Goal: Book appointment/travel/reservation

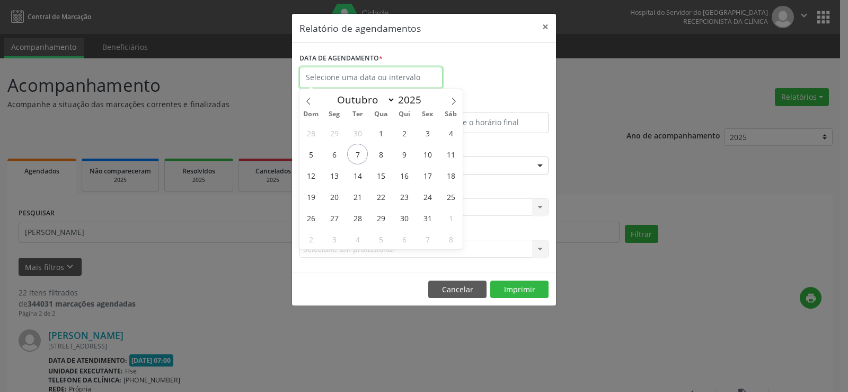
click at [345, 79] on input "text" at bounding box center [371, 77] width 143 height 21
click at [384, 160] on span "8" at bounding box center [381, 154] width 21 height 21
type input "08/10/2025"
click at [384, 160] on span "8" at bounding box center [381, 154] width 21 height 21
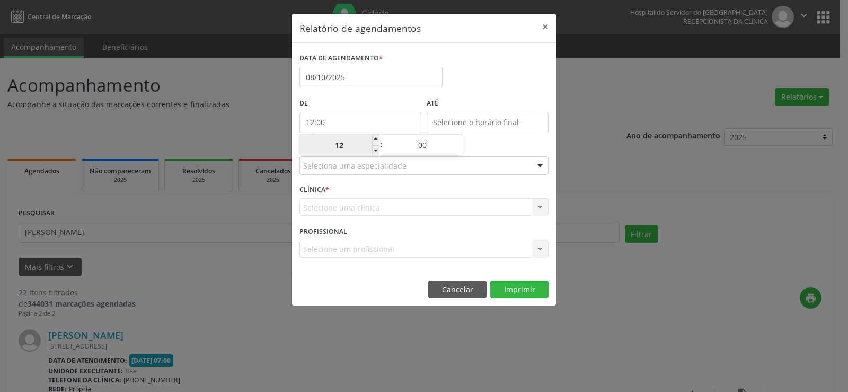
click at [352, 127] on input "12:00" at bounding box center [361, 122] width 122 height 21
click at [378, 150] on span at bounding box center [375, 150] width 7 height 11
type input "11:00"
type input "11"
click at [378, 150] on span at bounding box center [375, 150] width 7 height 11
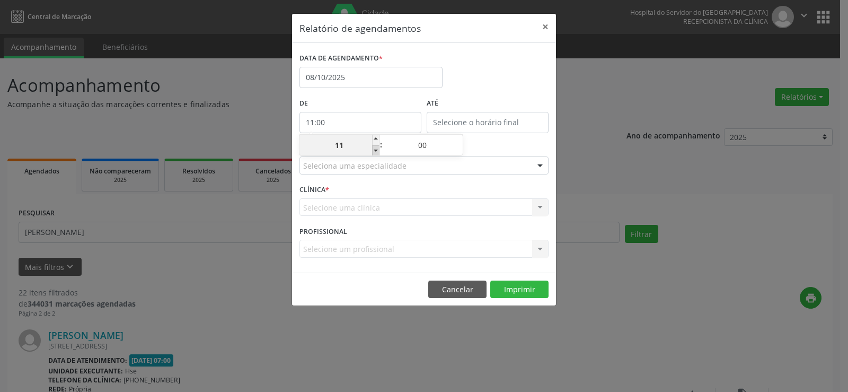
type input "10:00"
type input "10"
click at [378, 150] on span at bounding box center [375, 150] width 7 height 11
type input "09:00"
type input "09"
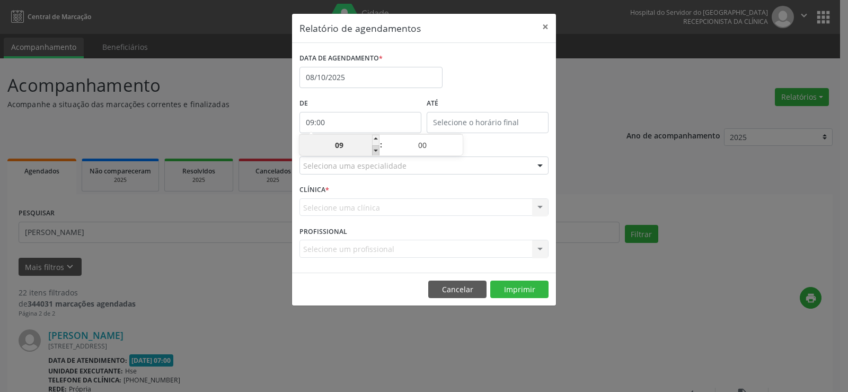
click at [378, 150] on span at bounding box center [375, 150] width 7 height 11
type input "08:00"
type input "08"
click at [378, 150] on span at bounding box center [375, 150] width 7 height 11
type input "07:00"
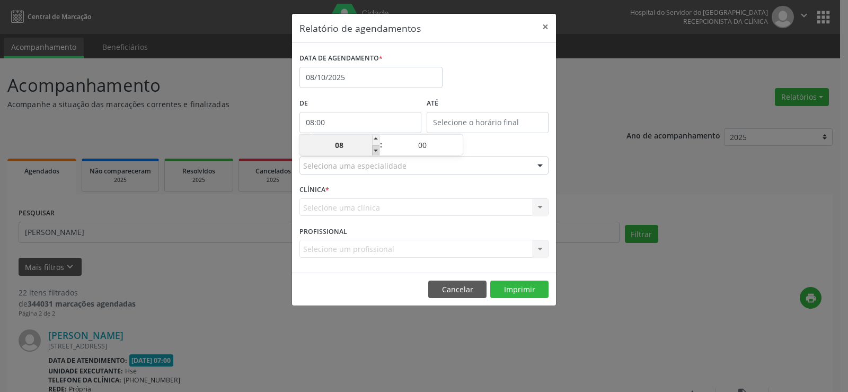
type input "07"
click at [457, 120] on input "12:00" at bounding box center [488, 122] width 122 height 21
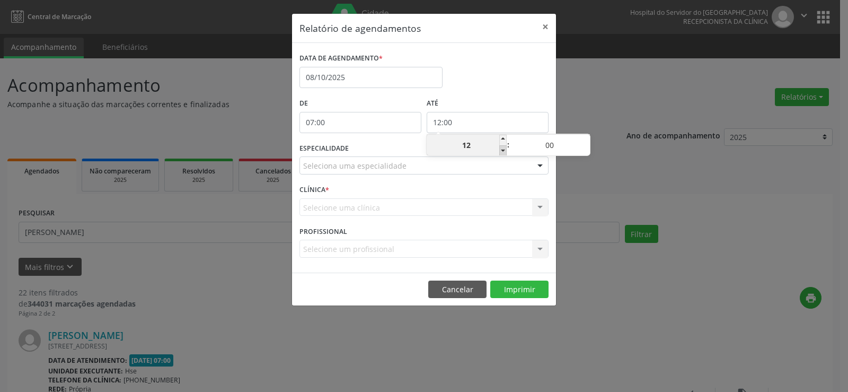
click at [501, 151] on span at bounding box center [502, 150] width 7 height 11
type input "11:00"
type input "11"
click at [501, 151] on span at bounding box center [502, 150] width 7 height 11
type input "10:00"
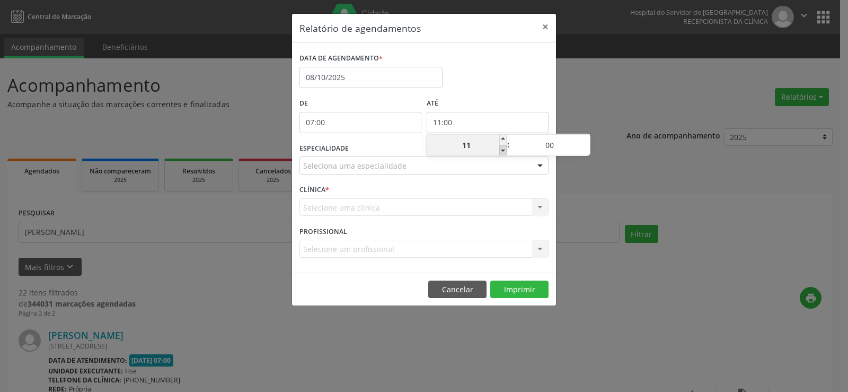
type input "10"
click at [584, 139] on span at bounding box center [586, 140] width 7 height 11
type input "10:05"
type input "05"
click at [584, 139] on span at bounding box center [586, 140] width 7 height 11
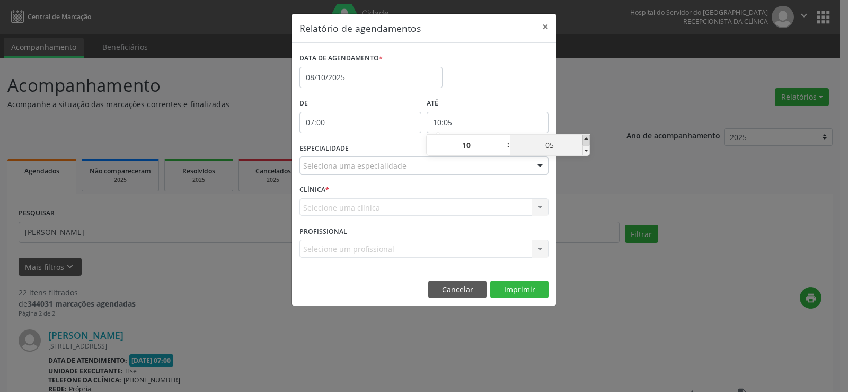
type input "10:10"
type input "10"
click at [584, 139] on span at bounding box center [586, 140] width 7 height 11
type input "10:15"
type input "15"
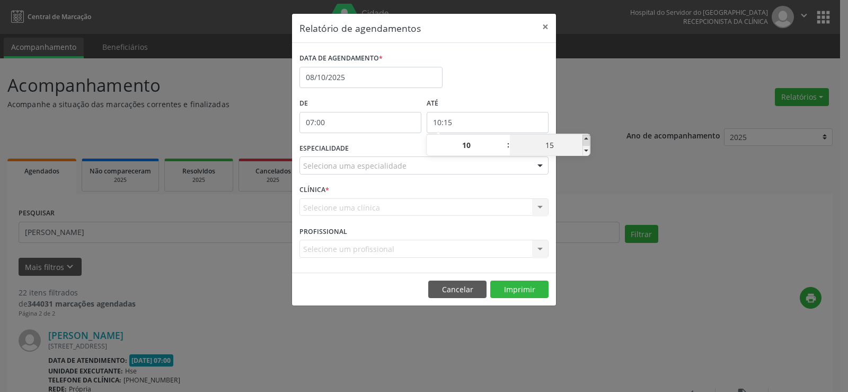
click at [584, 139] on span at bounding box center [586, 140] width 7 height 11
type input "10:20"
type input "20"
click at [584, 139] on span at bounding box center [586, 140] width 7 height 11
type input "10:25"
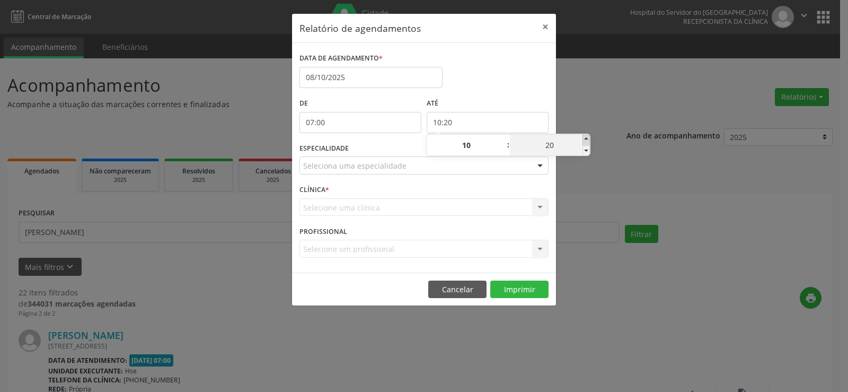
type input "25"
click at [584, 139] on span at bounding box center [586, 140] width 7 height 11
type input "10:30"
type input "30"
click at [584, 139] on span at bounding box center [586, 140] width 7 height 11
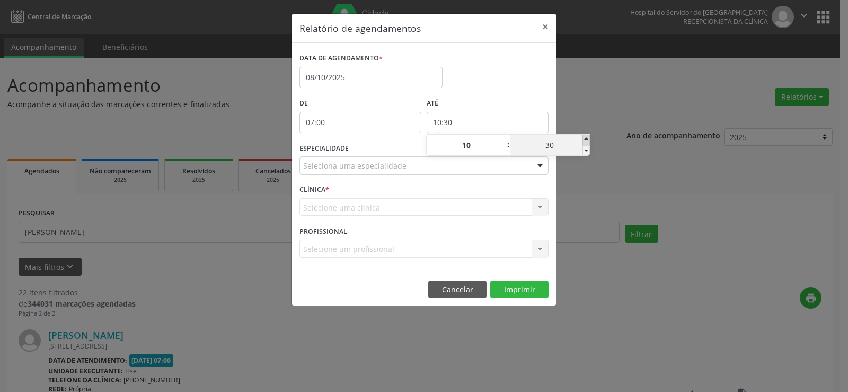
type input "10:35"
type input "35"
click at [584, 139] on span at bounding box center [586, 140] width 7 height 11
type input "10:40"
type input "40"
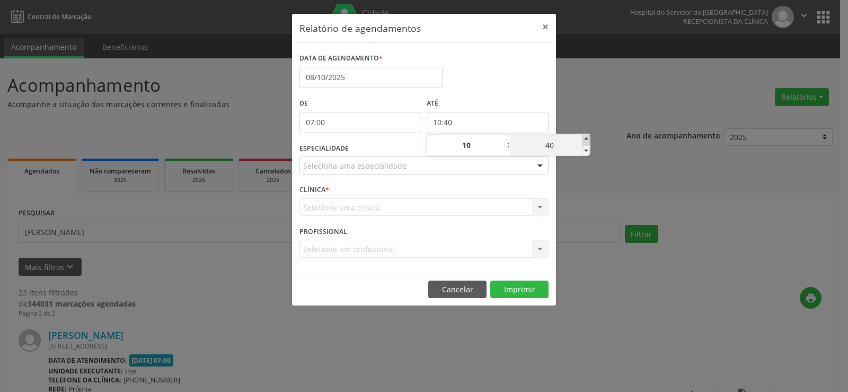
click at [584, 139] on span at bounding box center [586, 140] width 7 height 11
type input "10:45"
type input "45"
click at [584, 139] on span at bounding box center [586, 140] width 7 height 11
type input "10:50"
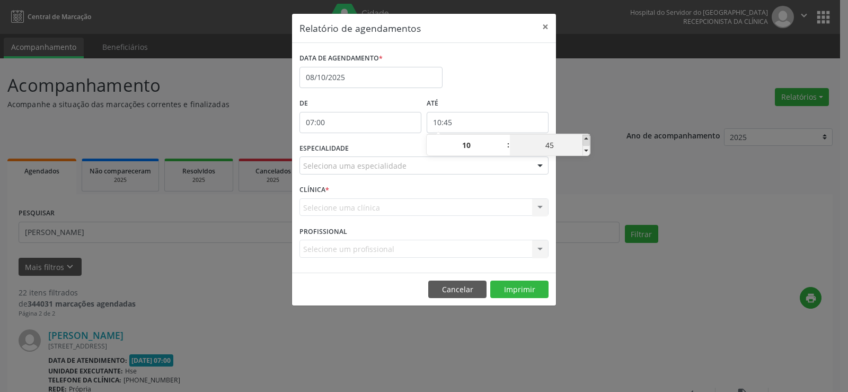
type input "50"
click at [584, 139] on span at bounding box center [586, 140] width 7 height 11
type input "10:55"
type input "55"
click at [593, 108] on div "Relatório de agendamentos × DATA DE AGENDAMENTO * [DATE] De 07:00 ATÉ 10:55 ESP…" at bounding box center [424, 196] width 848 height 392
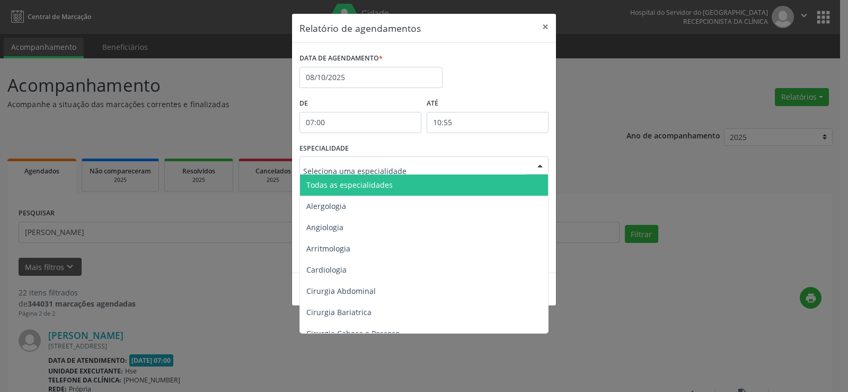
click at [542, 165] on div at bounding box center [540, 166] width 16 height 18
click at [516, 183] on span "Todas as especialidades" at bounding box center [425, 184] width 250 height 21
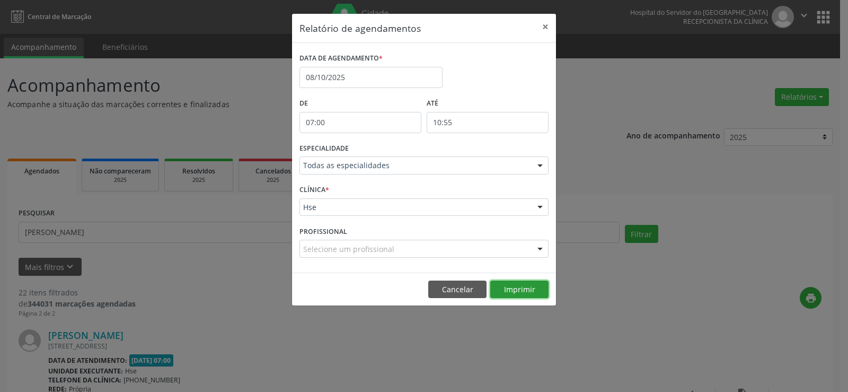
click at [516, 287] on button "Imprimir" at bounding box center [519, 289] width 58 height 18
